Goal: Task Accomplishment & Management: Manage account settings

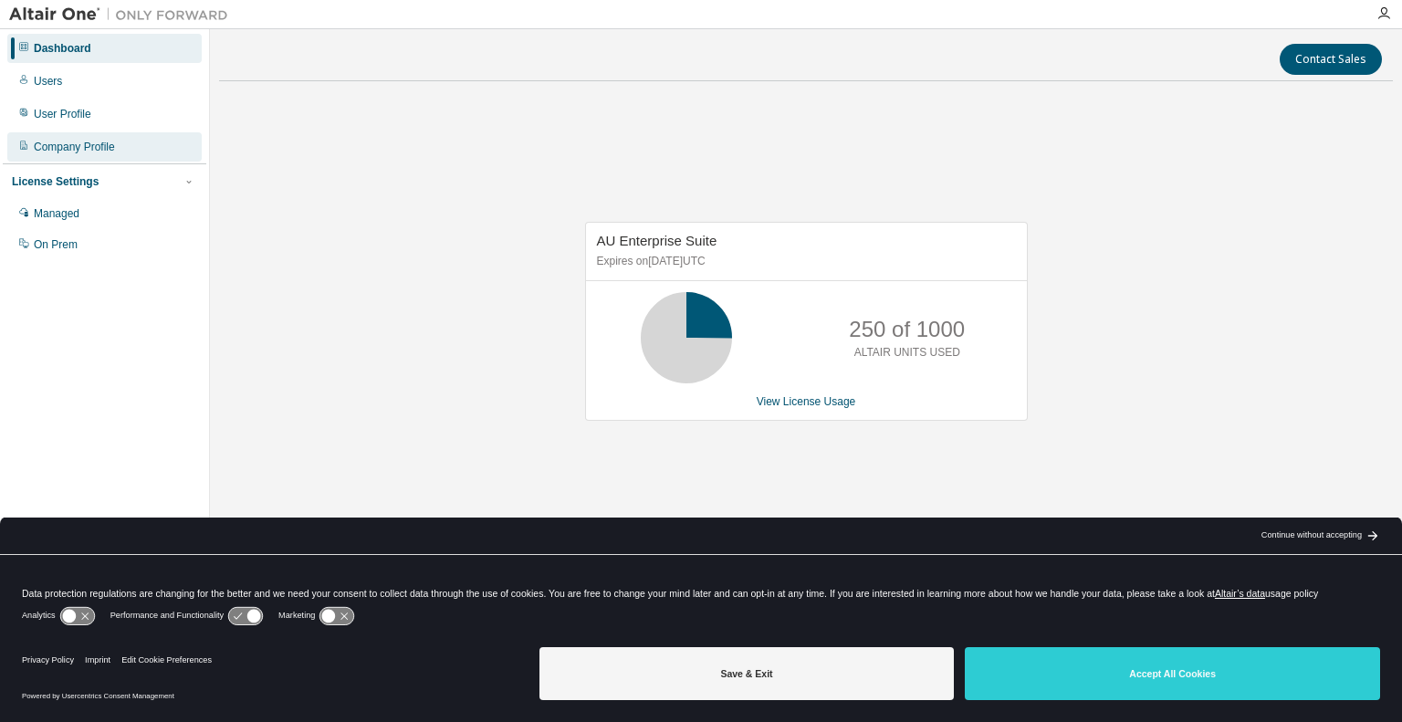
click at [107, 149] on div "Company Profile" at bounding box center [74, 147] width 81 height 15
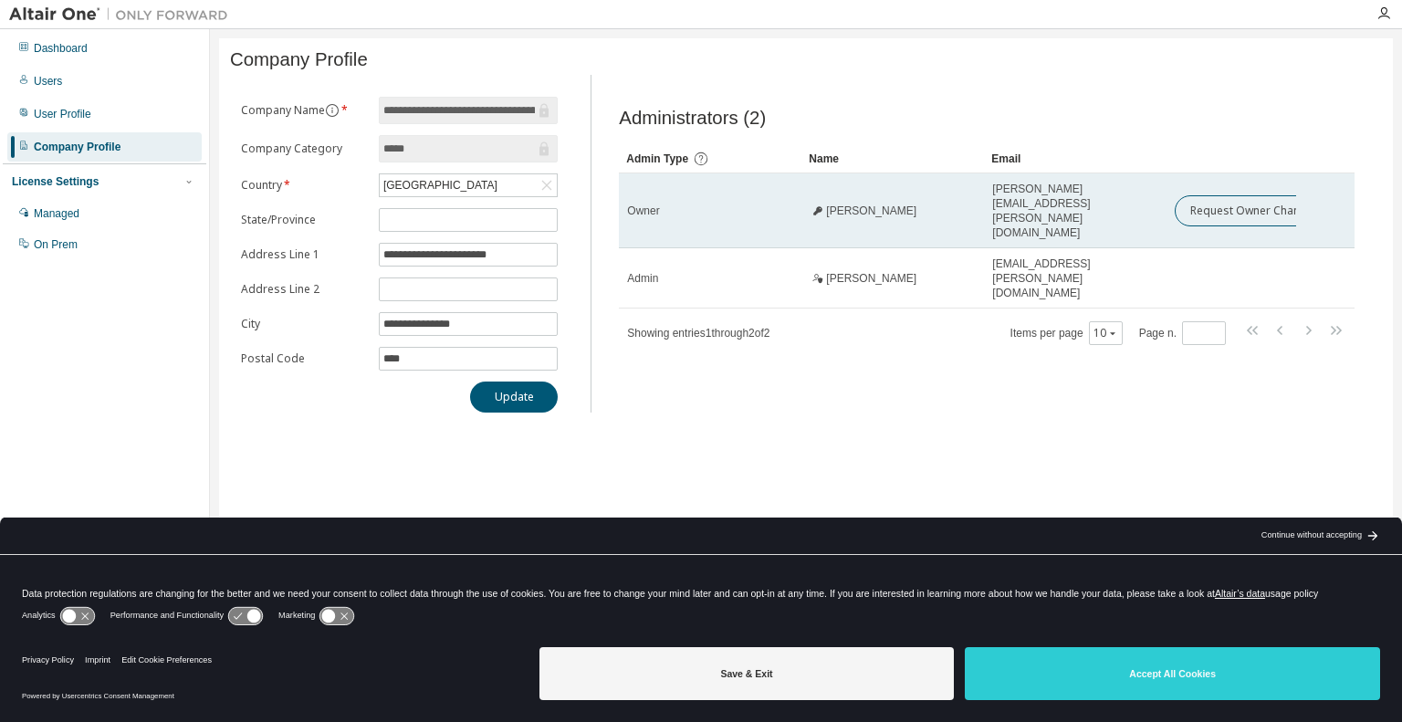
click at [904, 203] on span "Andrea Bresciani" at bounding box center [871, 210] width 90 height 15
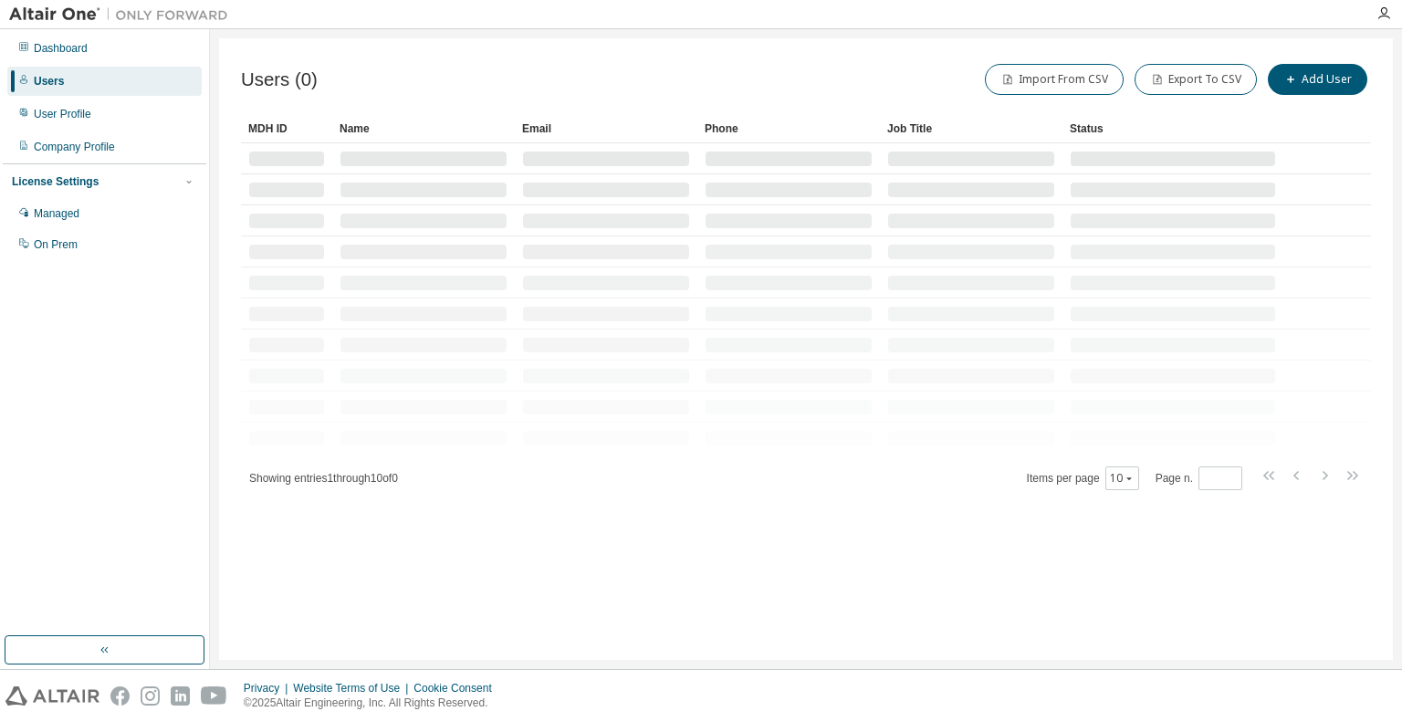
click at [880, 663] on div "Users (0) Import From CSV Export To CSV Add User Clear Load Save Save As Field …" at bounding box center [806, 349] width 1192 height 640
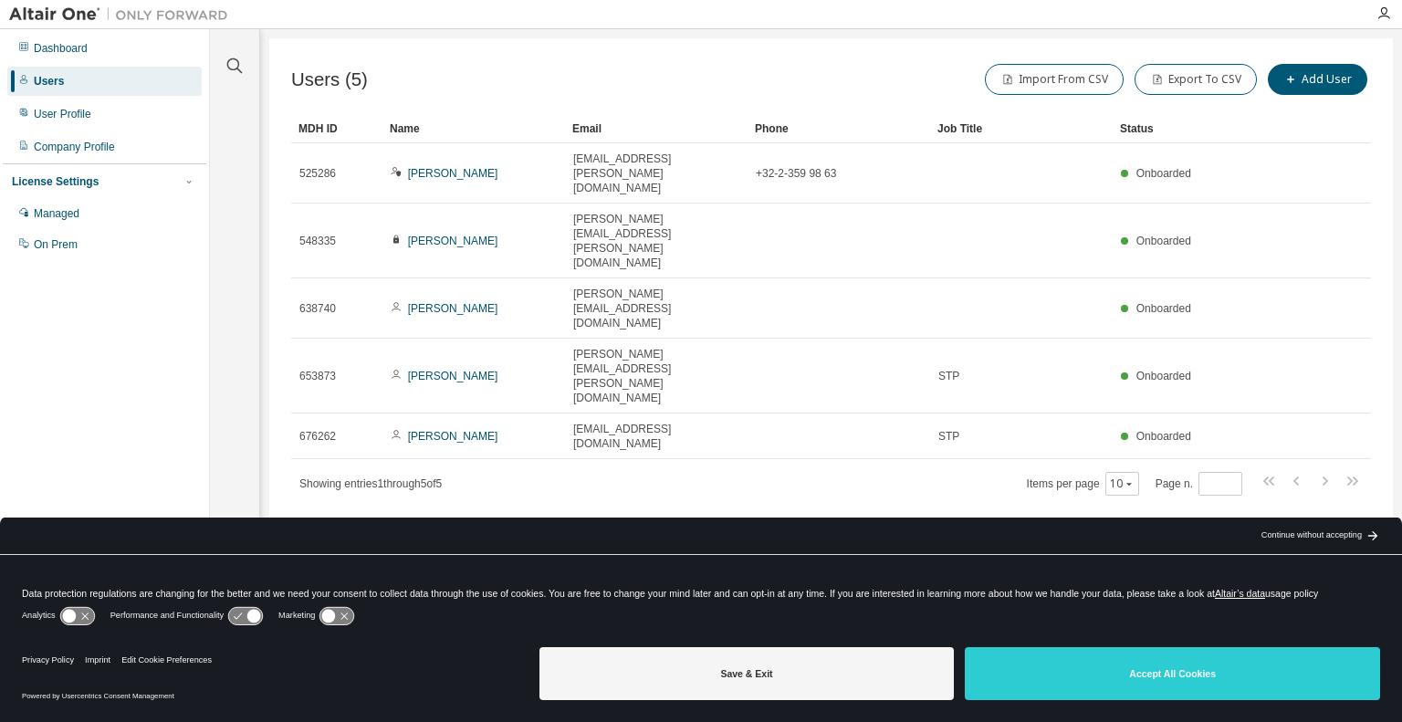
click at [1372, 276] on div "Users (5) Import From CSV Export To CSV Add User Clear Load Save Save As Field …" at bounding box center [830, 348] width 1123 height 621
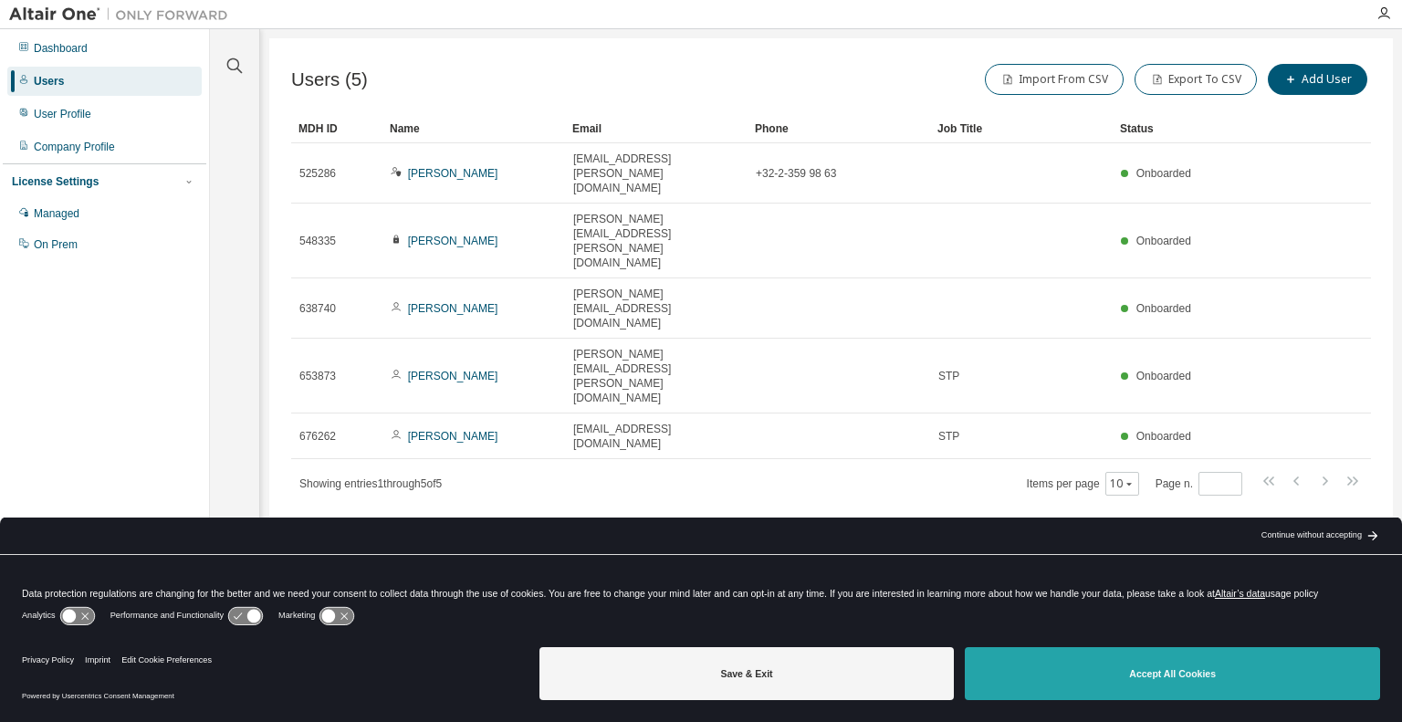
click at [1175, 688] on button "Accept All Cookies" at bounding box center [1171, 673] width 415 height 53
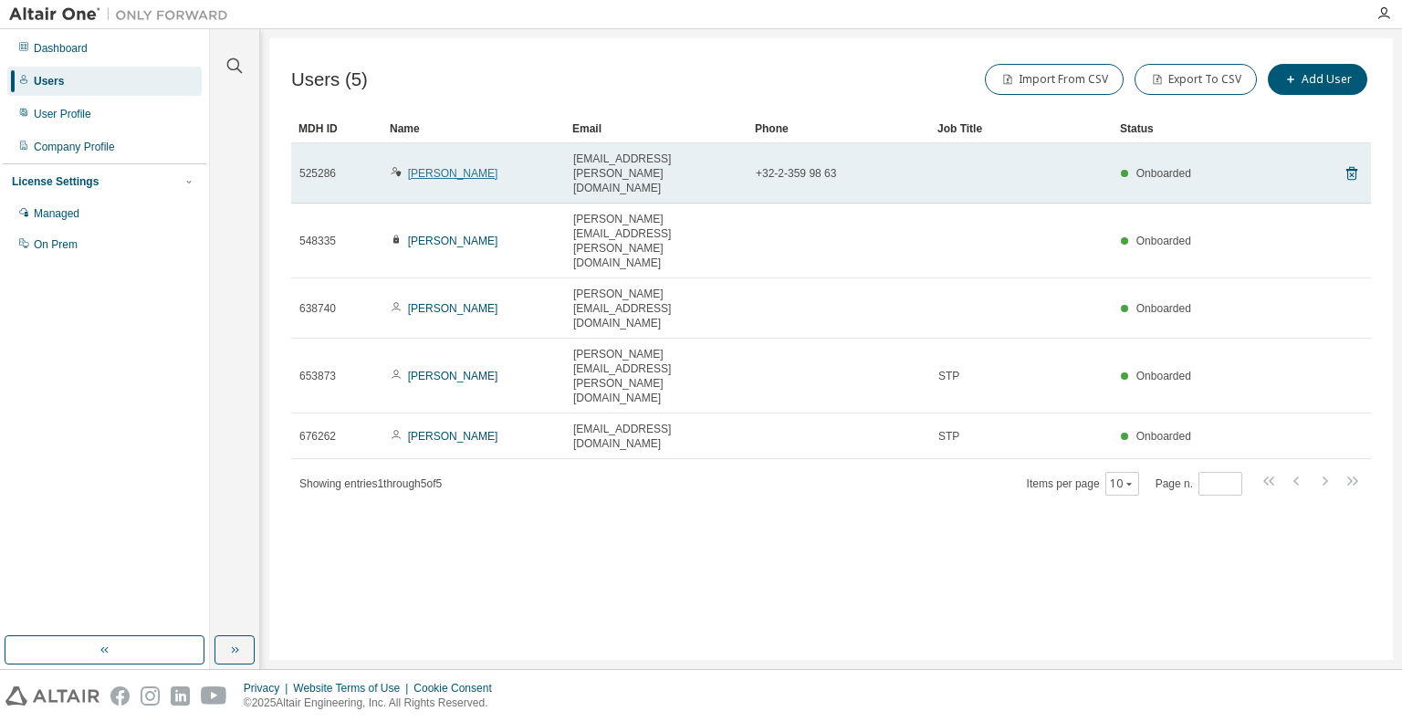
click at [474, 167] on link "[PERSON_NAME]" at bounding box center [453, 173] width 90 height 13
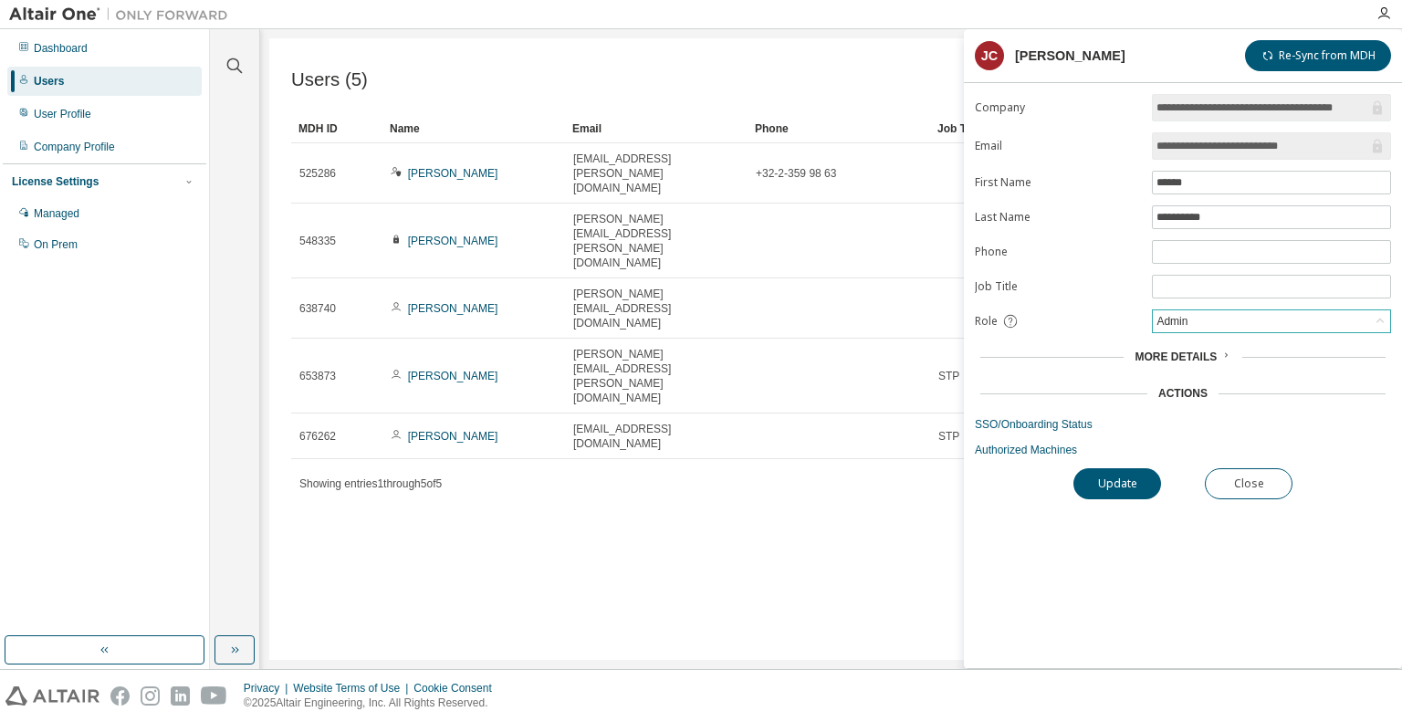
click at [1218, 310] on div "Admin" at bounding box center [1270, 321] width 237 height 22
click at [1219, 363] on li "Owner" at bounding box center [1270, 366] width 234 height 24
click at [1102, 482] on button "Update" at bounding box center [1117, 483] width 88 height 31
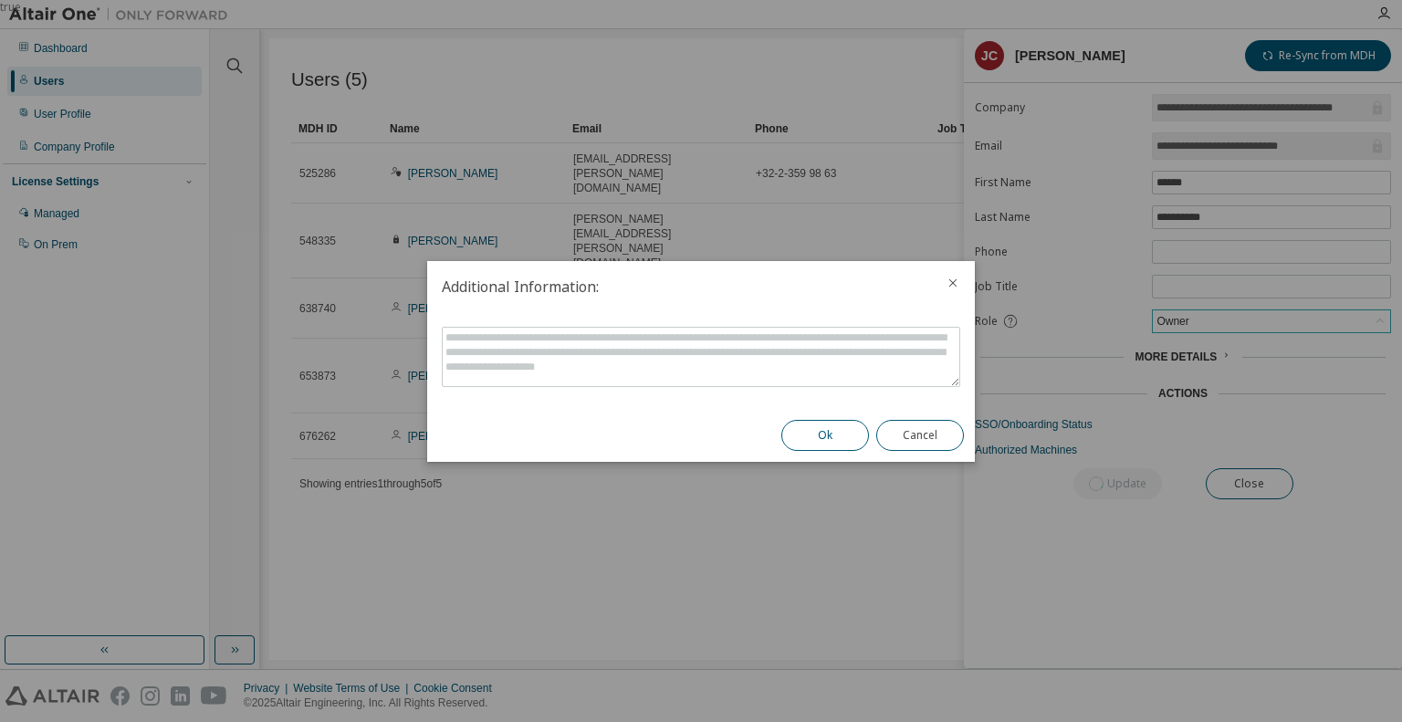
click at [814, 435] on button "Ok" at bounding box center [825, 435] width 88 height 31
